Goal: Transaction & Acquisition: Obtain resource

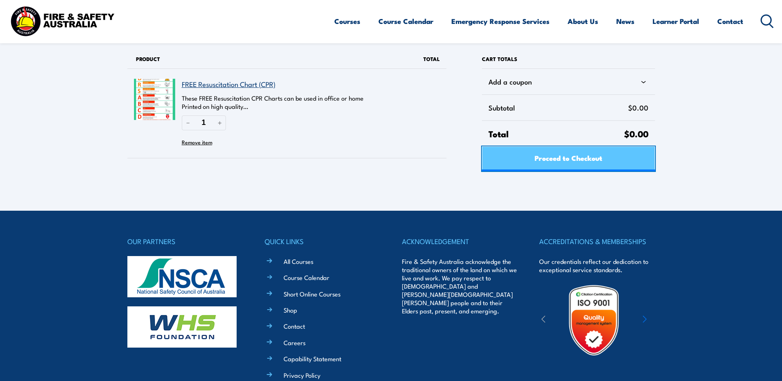
click at [517, 156] on link "Proceed to Checkout" at bounding box center [568, 158] width 173 height 25
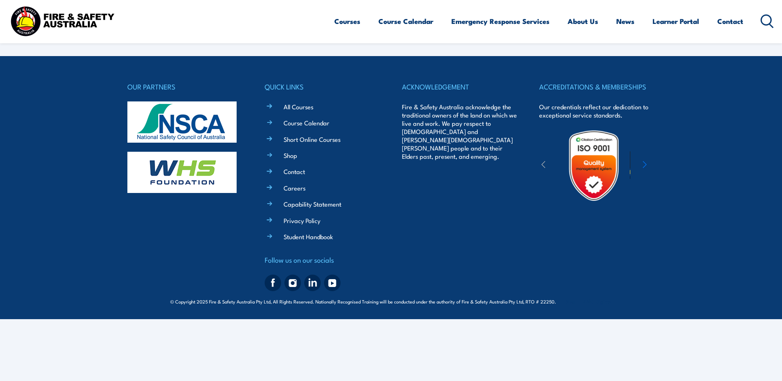
select select "VIC"
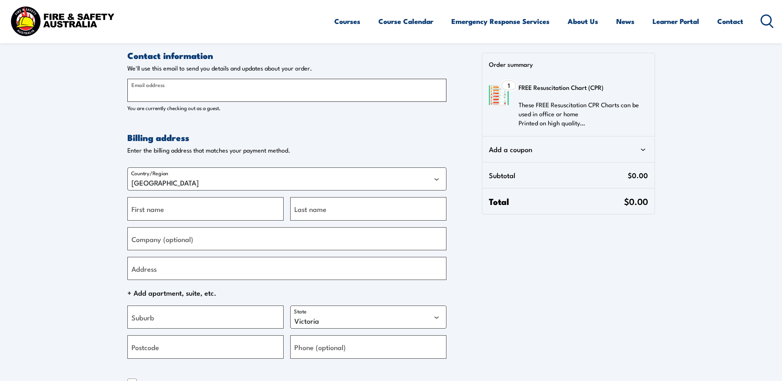
click at [175, 83] on input "Email address" at bounding box center [286, 90] width 319 height 23
type input "[PERSON_NAME][EMAIL_ADDRESS][PERSON_NAME][DOMAIN_NAME]"
type input "Laura"
type input "Buckland"
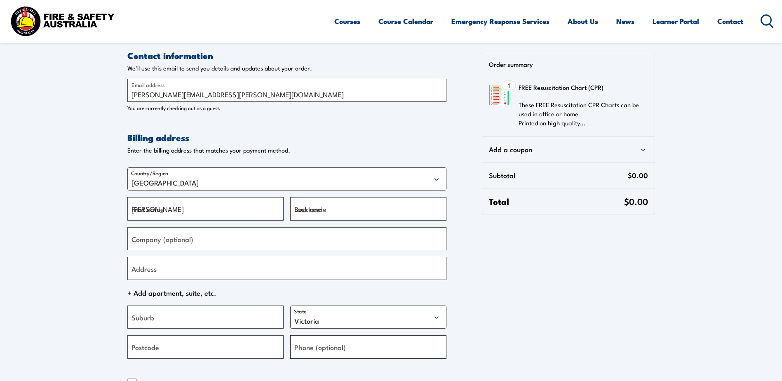
type input "+61411342366"
drag, startPoint x: 188, startPoint y: 213, endPoint x: 106, endPoint y: 205, distance: 82.8
click at [106, 205] on section "Contact information Contact information We'll use this email to send you detail…" at bounding box center [391, 242] width 782 height 484
type input "Amy"
click at [340, 213] on input "Buckland" at bounding box center [368, 208] width 156 height 23
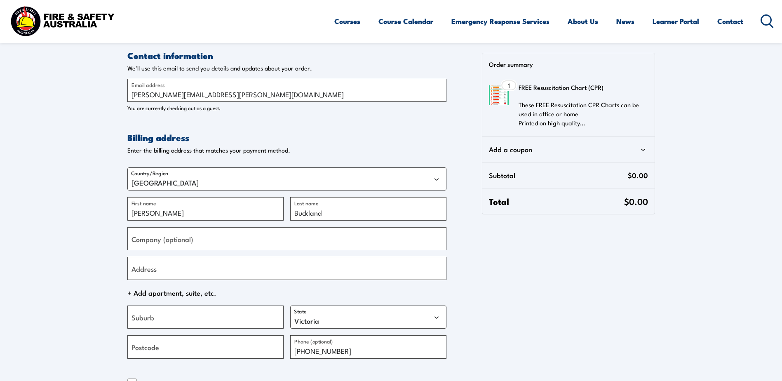
click at [551, 287] on div "Contact information Contact information We'll use this email to send you detail…" at bounding box center [391, 266] width 528 height 435
click at [432, 320] on select "Australian Capital Territory New South Wales Northern Territory Queensland Sout…" at bounding box center [368, 317] width 156 height 23
select select "QLD"
click at [290, 306] on select "Australian Capital Territory New South Wales Northern Territory Queensland Sout…" at bounding box center [368, 317] width 156 height 23
drag, startPoint x: 343, startPoint y: 349, endPoint x: 263, endPoint y: 348, distance: 80.8
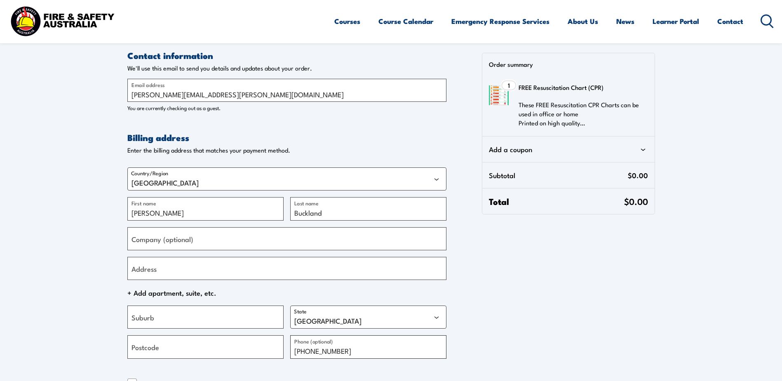
click at [263, 348] on div "Country/Region Australia Amy First name Buckland Last name Company (optional) A…" at bounding box center [286, 260] width 319 height 198
click at [543, 322] on div "Contact information Contact information We'll use this email to send you detail…" at bounding box center [391, 266] width 528 height 435
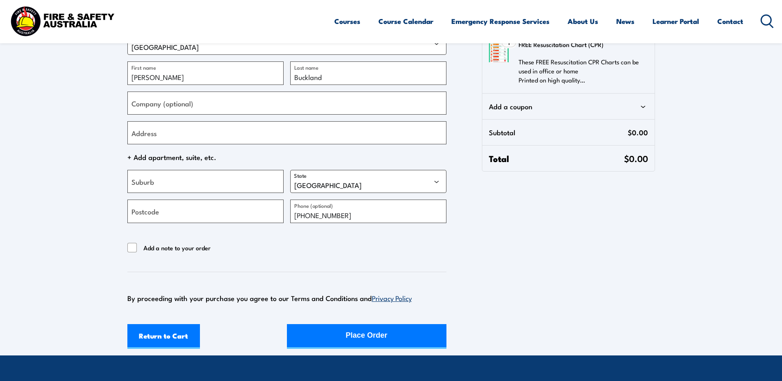
scroll to position [165, 0]
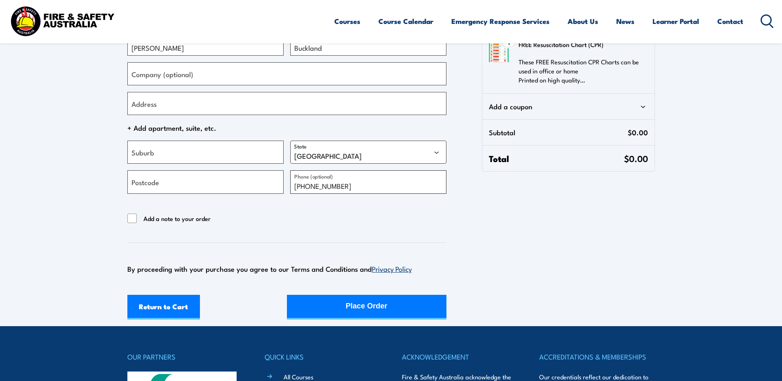
click at [354, 190] on input "+61411342366" at bounding box center [368, 181] width 156 height 23
drag, startPoint x: 347, startPoint y: 179, endPoint x: 256, endPoint y: 182, distance: 90.8
click at [256, 182] on div "Country/Region Australia Amy First name Buckland Last name Company (optional) A…" at bounding box center [286, 95] width 319 height 198
click at [396, 307] on div "Return to Cart Place Order" at bounding box center [286, 307] width 319 height 25
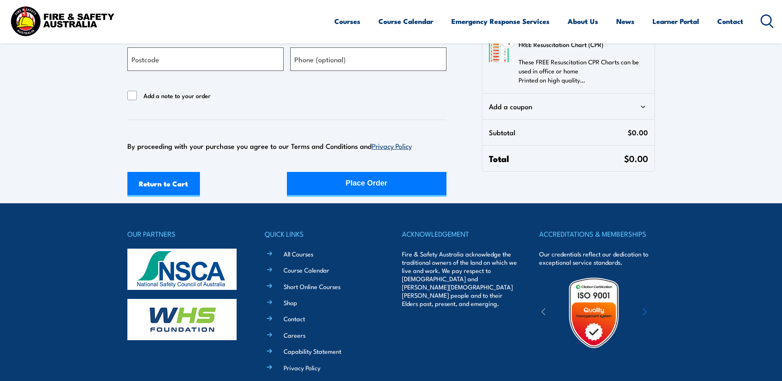
scroll to position [289, 0]
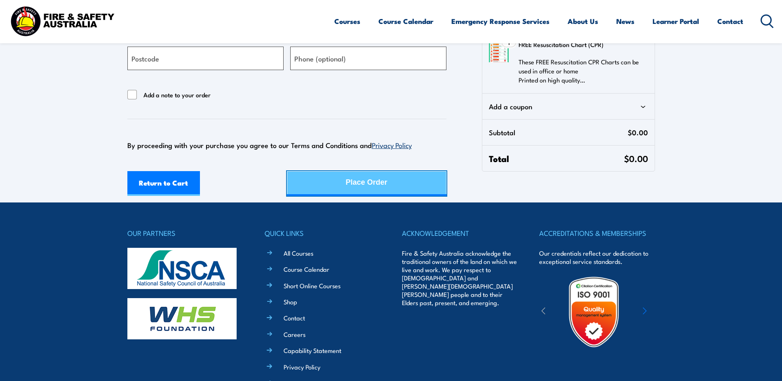
click at [351, 185] on div "Place Order" at bounding box center [367, 183] width 42 height 22
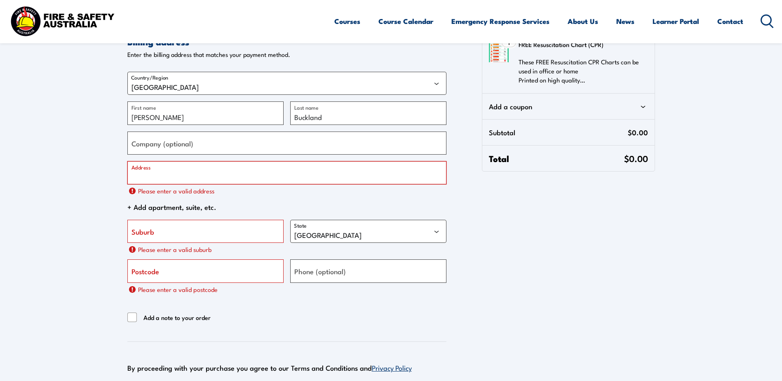
scroll to position [78, 0]
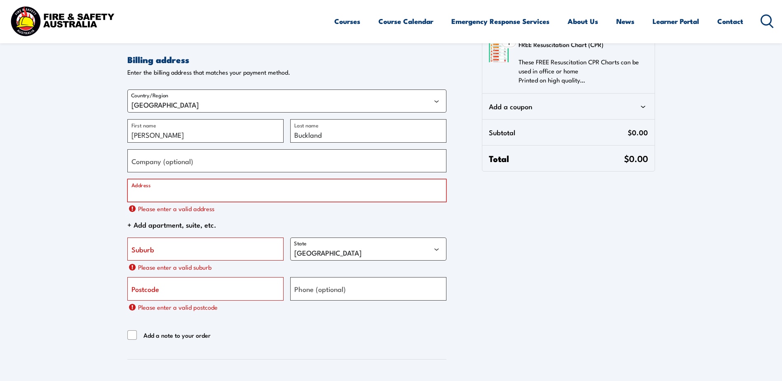
click at [207, 200] on input "Address" at bounding box center [286, 190] width 319 height 23
type input "Care of QSEC"
type input "Caboolture"
type input "4510"
type input "+61421987488"
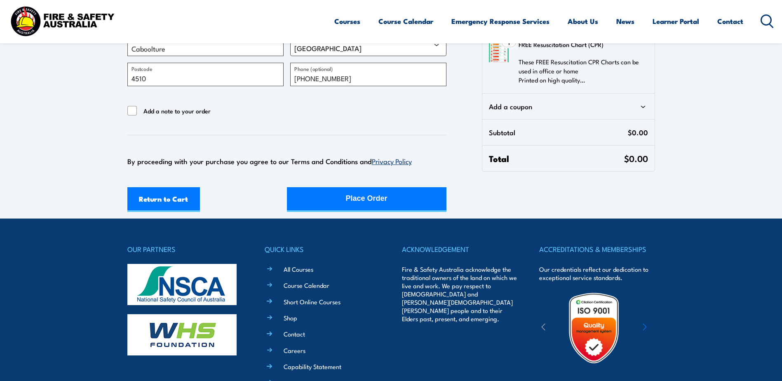
scroll to position [284, 0]
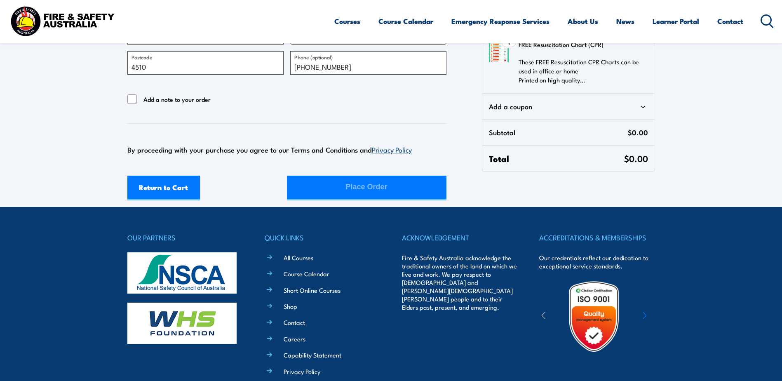
click at [395, 186] on div "Return to Cart Place Order" at bounding box center [286, 188] width 319 height 25
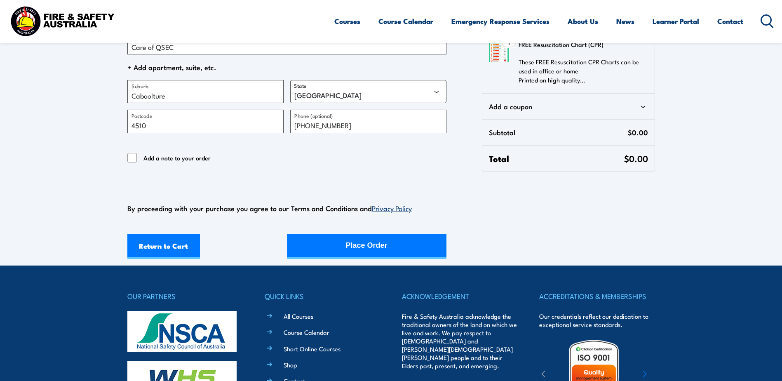
scroll to position [289, 0]
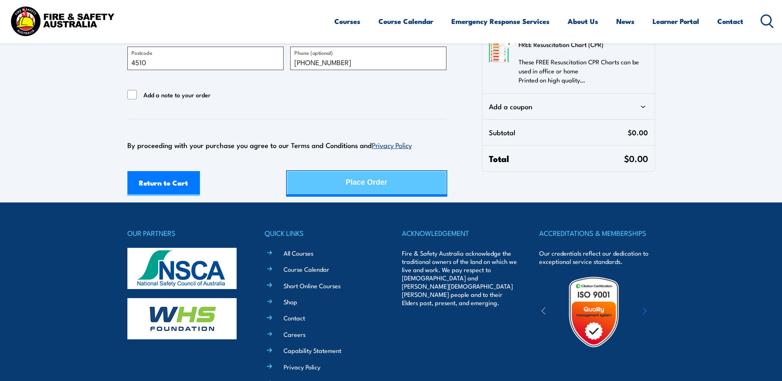
click at [384, 188] on div "Place Order" at bounding box center [367, 183] width 42 height 22
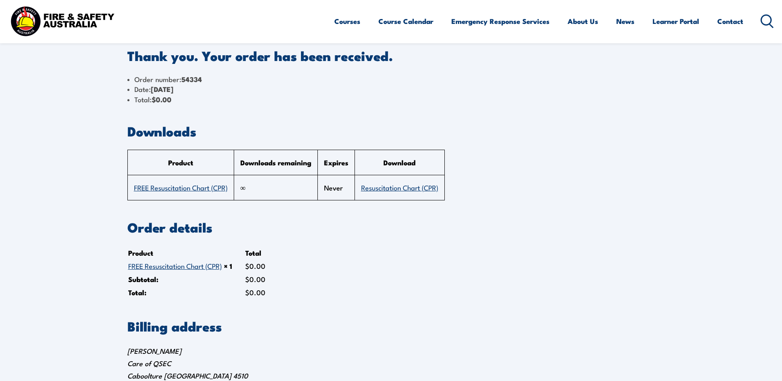
click at [181, 195] on td "FREE Resuscitation Chart (CPR)" at bounding box center [180, 187] width 106 height 25
click at [183, 193] on td "FREE Resuscitation Chart (CPR)" at bounding box center [180, 187] width 106 height 25
click at [189, 189] on link "FREE Resuscitation Chart (CPR)" at bounding box center [181, 187] width 94 height 10
click at [411, 193] on td "Resuscitation Chart (CPR)" at bounding box center [400, 187] width 90 height 25
click at [411, 191] on link "Resuscitation Chart (CPR)" at bounding box center [399, 187] width 77 height 10
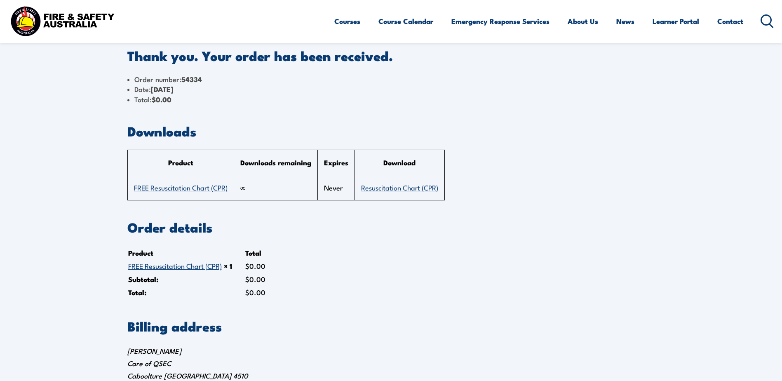
click at [557, 334] on section "Billing address Amy Buckland Care of QSEC Caboolture Queensland 4510 +614219874…" at bounding box center [391, 369] width 528 height 99
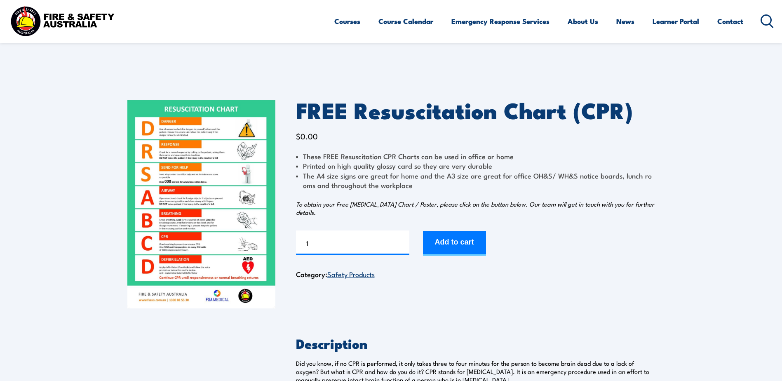
click at [389, 206] on em "To obtain your Free [MEDICAL_DATA] Chart / Poster, please click on the button b…" at bounding box center [475, 208] width 358 height 17
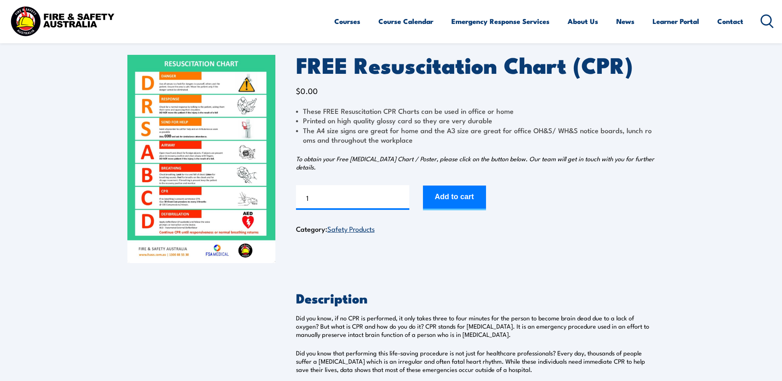
scroll to position [41, 0]
